Goal: Task Accomplishment & Management: Manage account settings

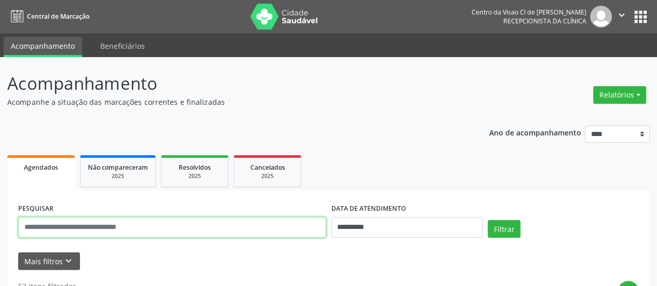
click at [148, 226] on input "text" at bounding box center [172, 227] width 308 height 21
type input "****"
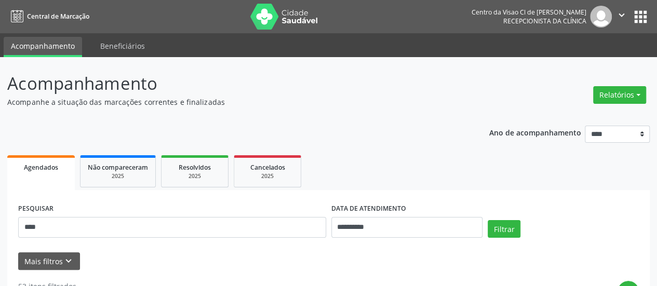
click at [497, 220] on div "**********" at bounding box center [329, 223] width 626 height 44
click at [497, 225] on button "Filtrar" at bounding box center [504, 229] width 33 height 18
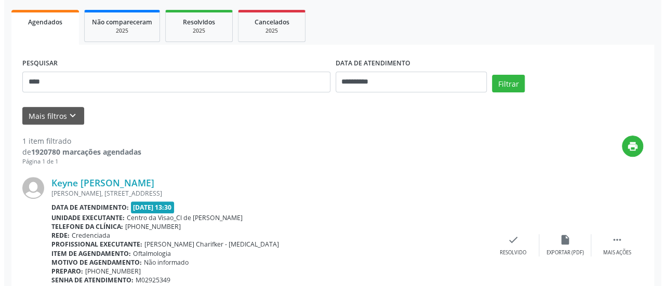
scroll to position [201, 0]
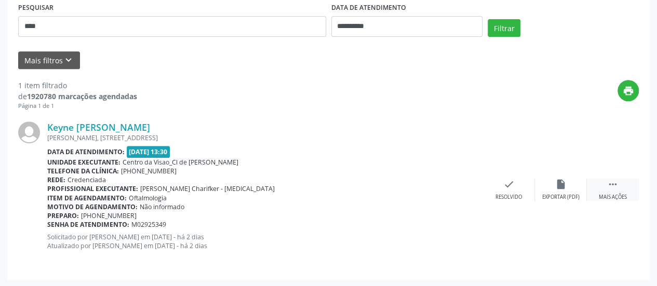
click at [607, 184] on icon "" at bounding box center [612, 184] width 11 height 11
click at [508, 180] on icon "cancel" at bounding box center [508, 184] width 11 height 11
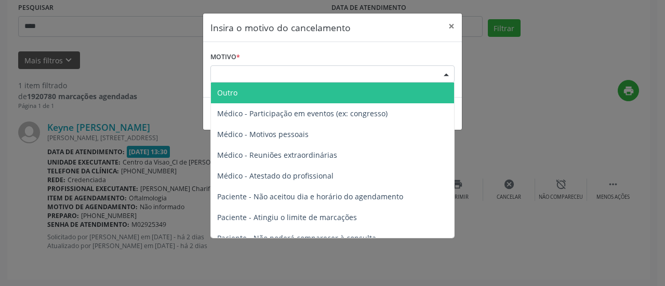
click at [320, 76] on div "Escolha o motivo" at bounding box center [332, 74] width 244 height 18
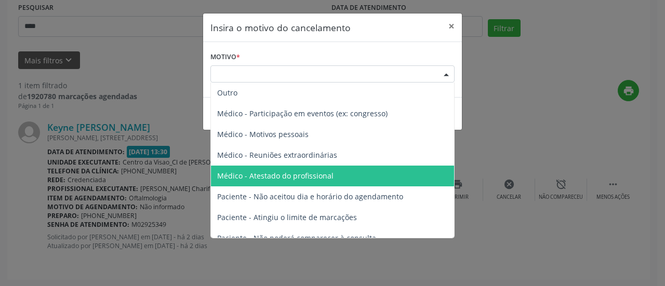
scroll to position [52, 0]
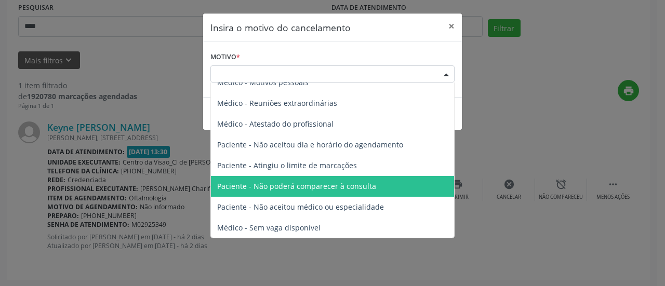
click at [321, 185] on span "Paciente - Não poderá comparecer à consulta" at bounding box center [296, 186] width 159 height 10
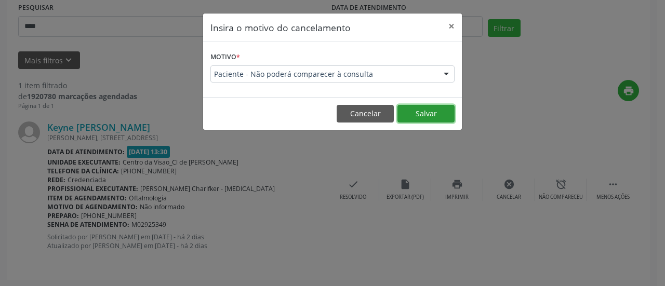
click at [417, 115] on button "Salvar" at bounding box center [425, 114] width 57 height 18
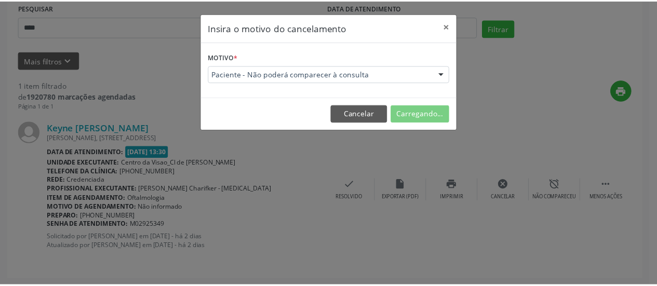
scroll to position [68, 0]
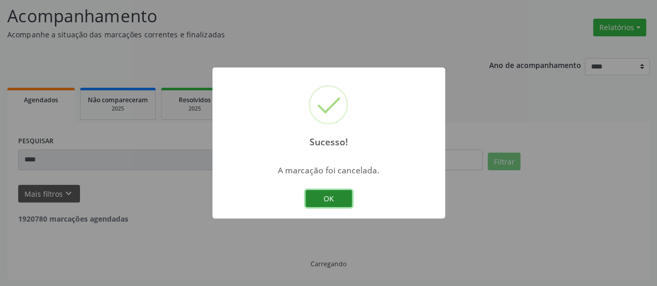
click at [325, 201] on button "OK" at bounding box center [329, 199] width 47 height 18
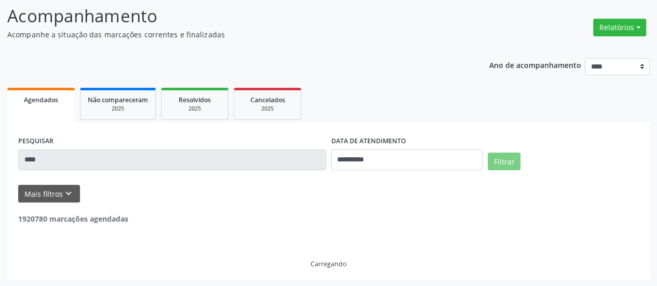
scroll to position [34, 0]
